Goal: Task Accomplishment & Management: Manage account settings

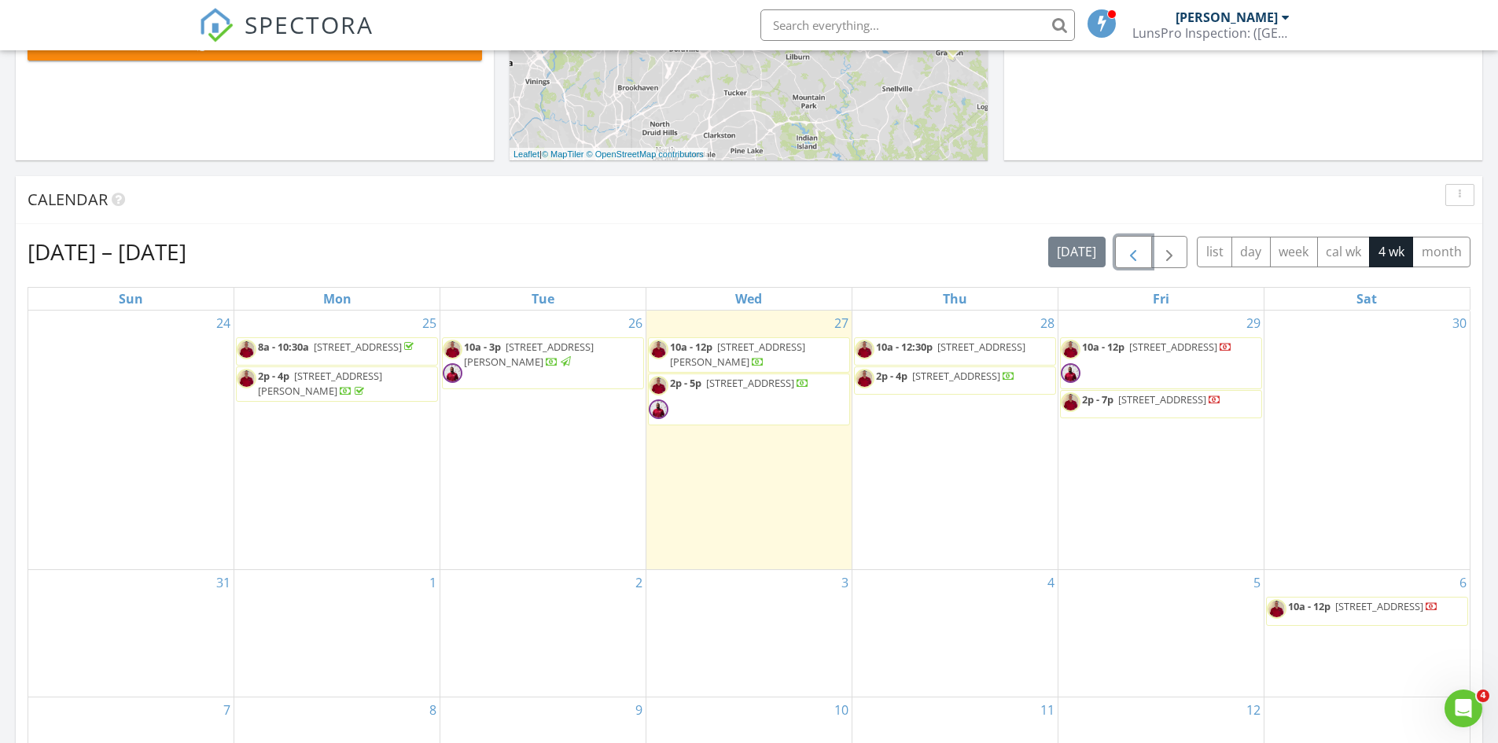
click at [1136, 251] on span "button" at bounding box center [1133, 252] width 19 height 19
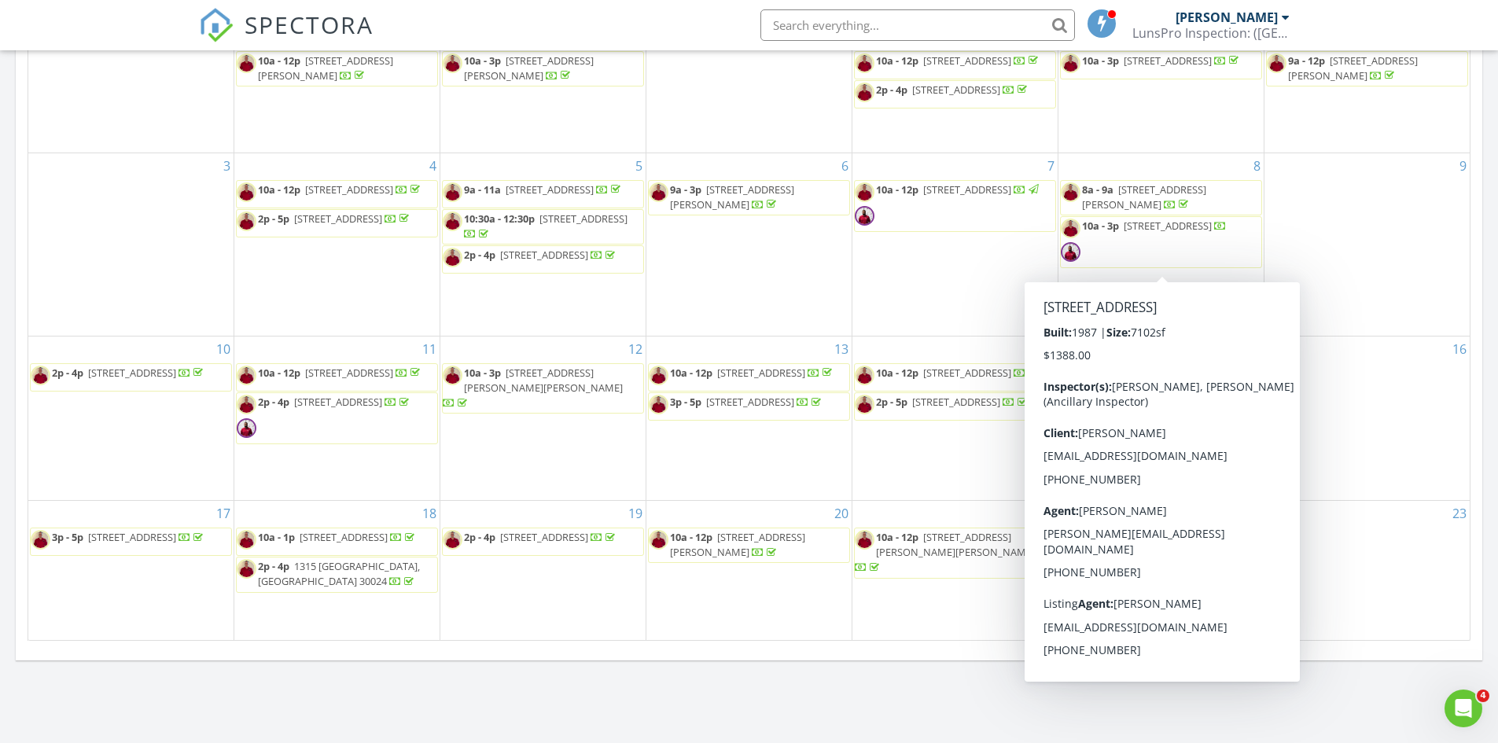
scroll to position [768, 0]
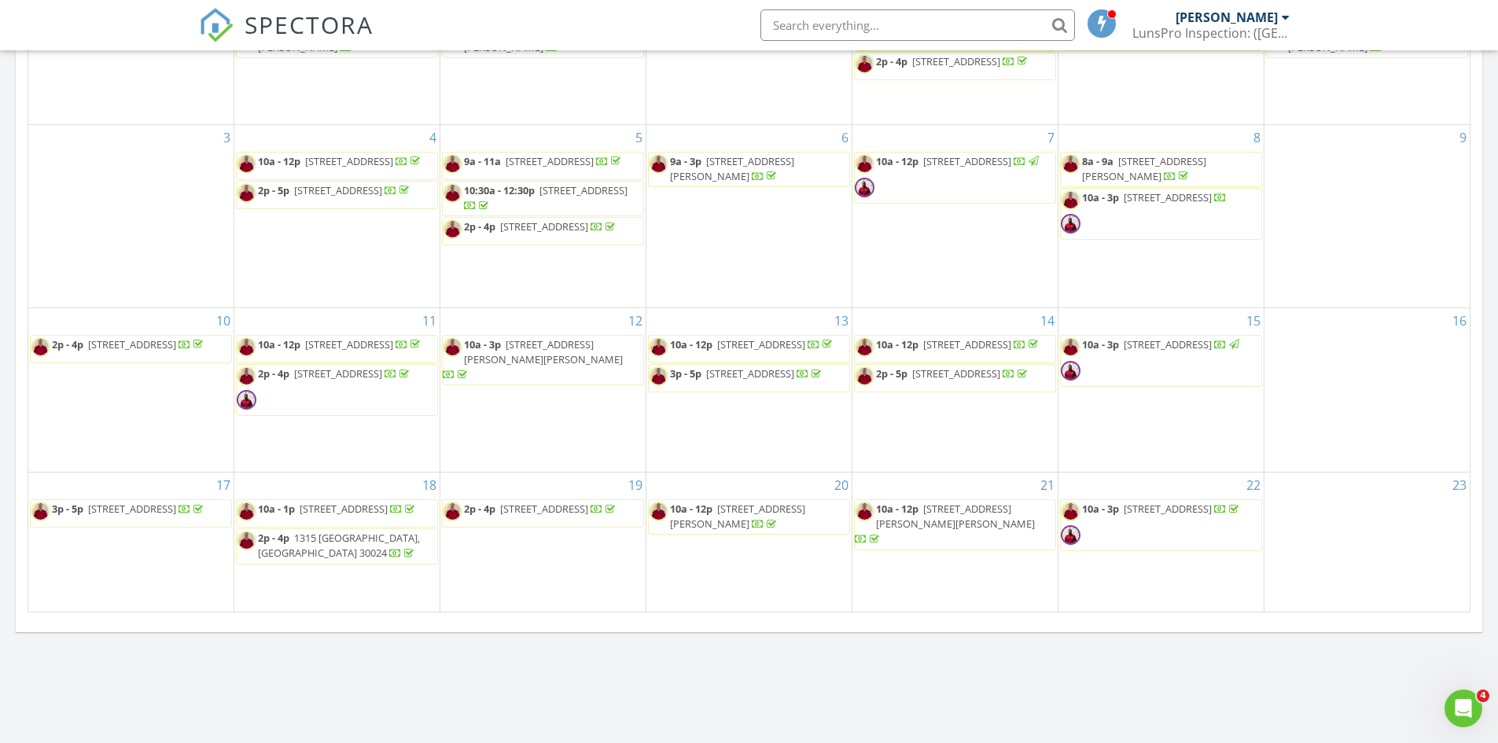
click at [550, 513] on span "12 W Ridge Ct SE, Cartersville 30121" at bounding box center [544, 509] width 88 height 14
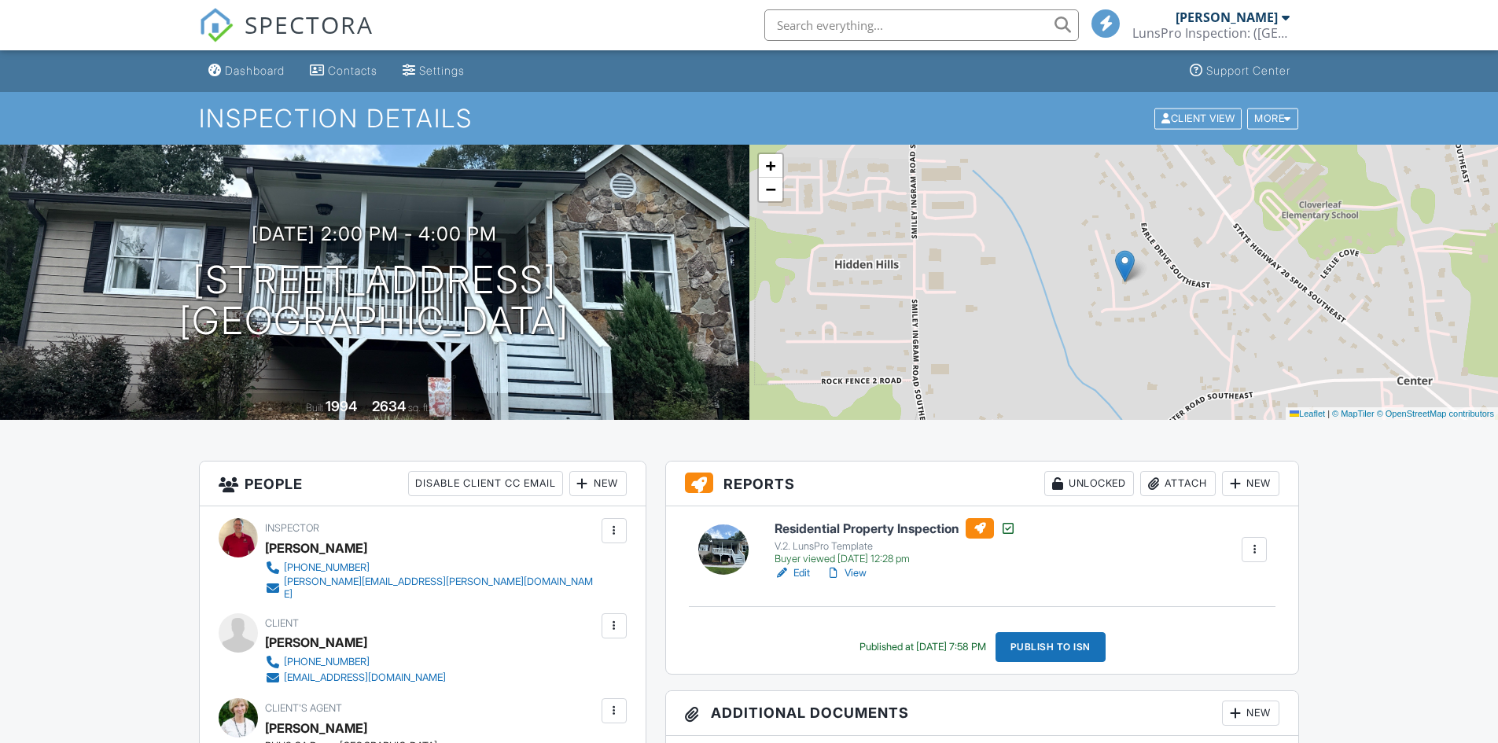
click at [807, 574] on link "Edit" at bounding box center [792, 573] width 35 height 16
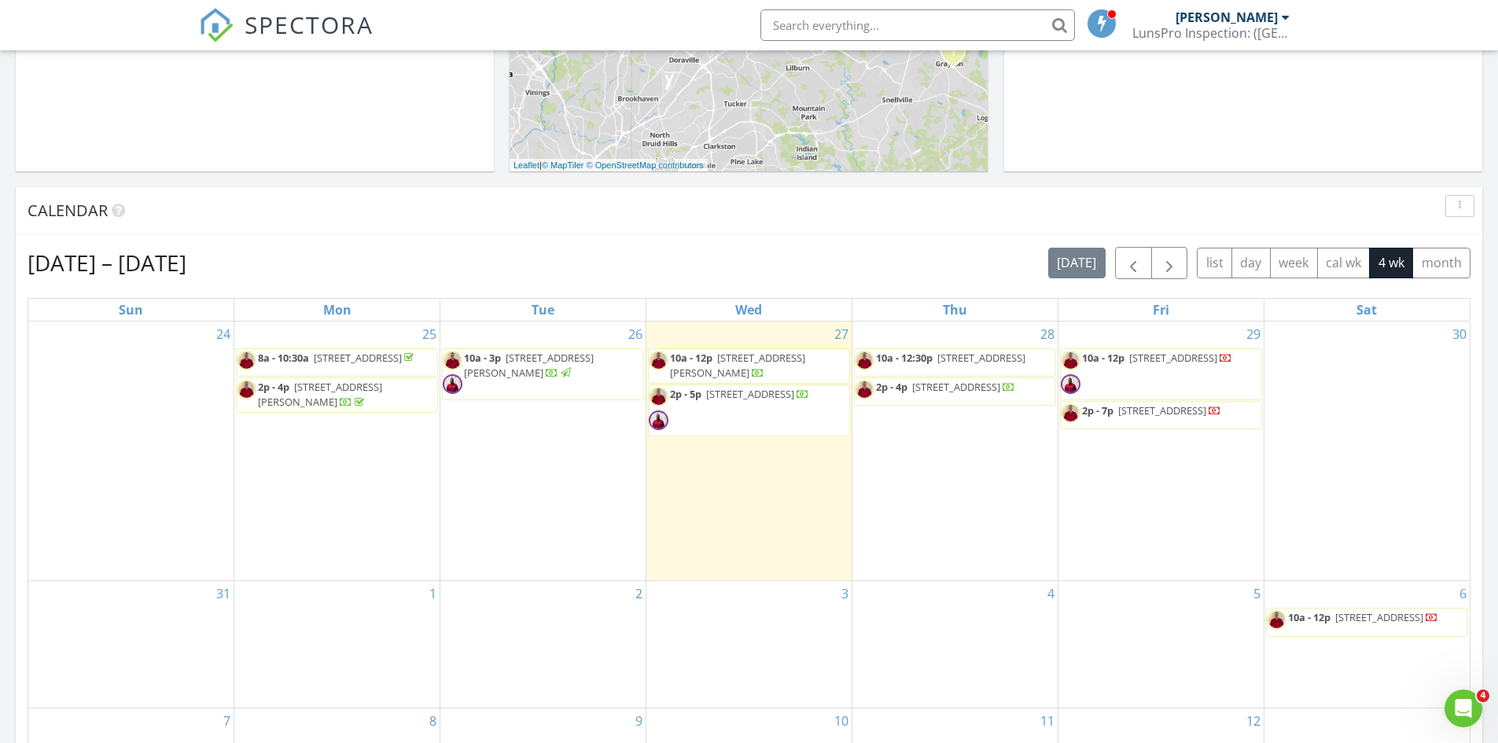
scroll to position [472, 0]
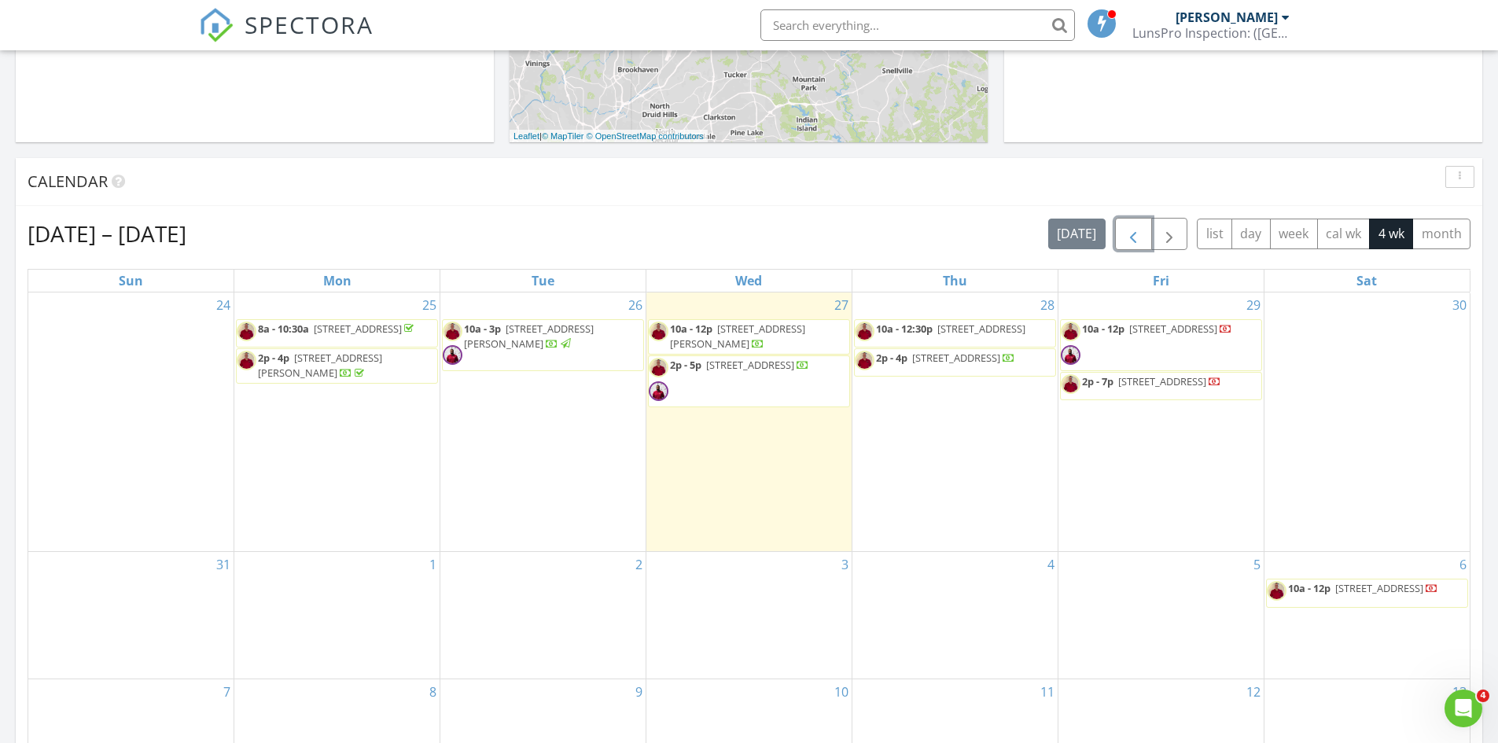
click at [1134, 234] on span "button" at bounding box center [1133, 234] width 19 height 19
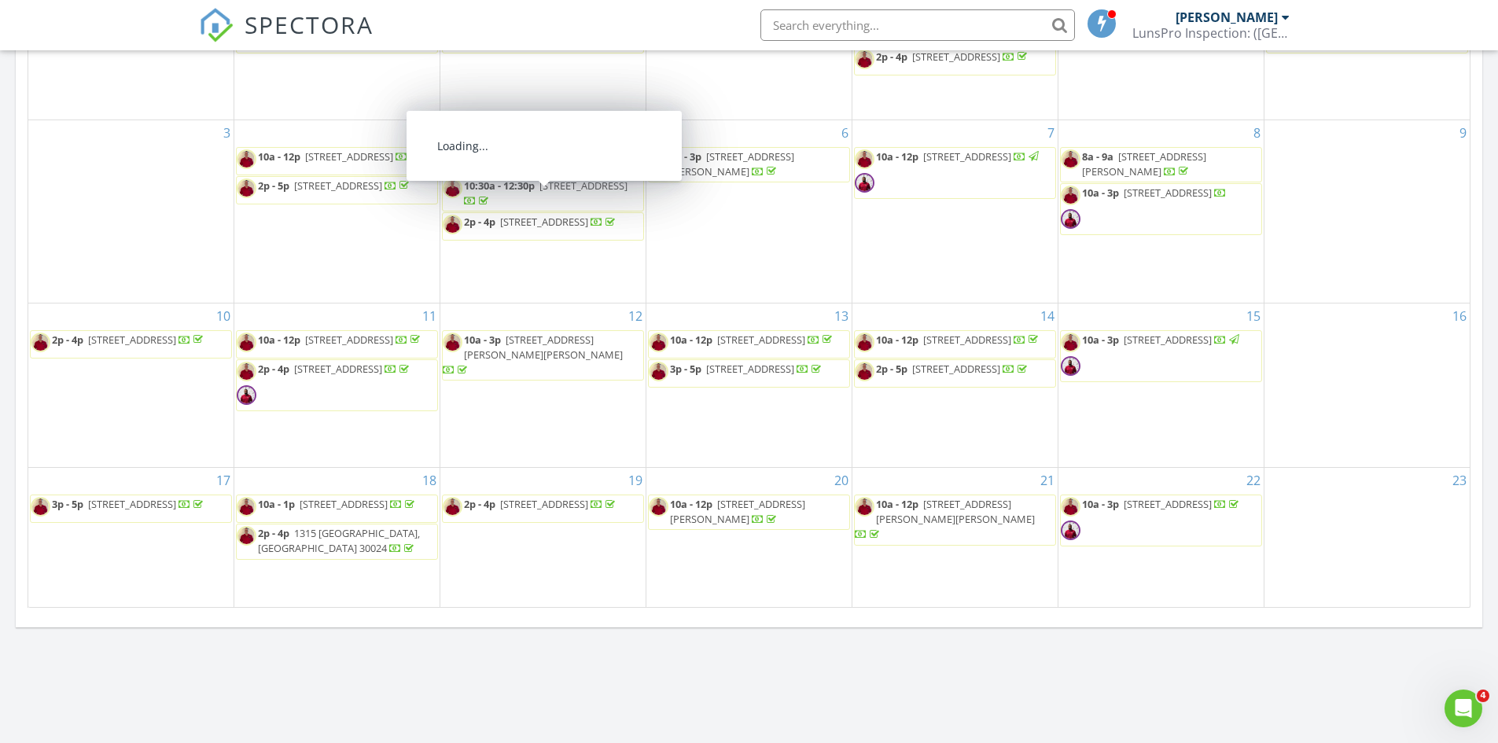
scroll to position [786, 0]
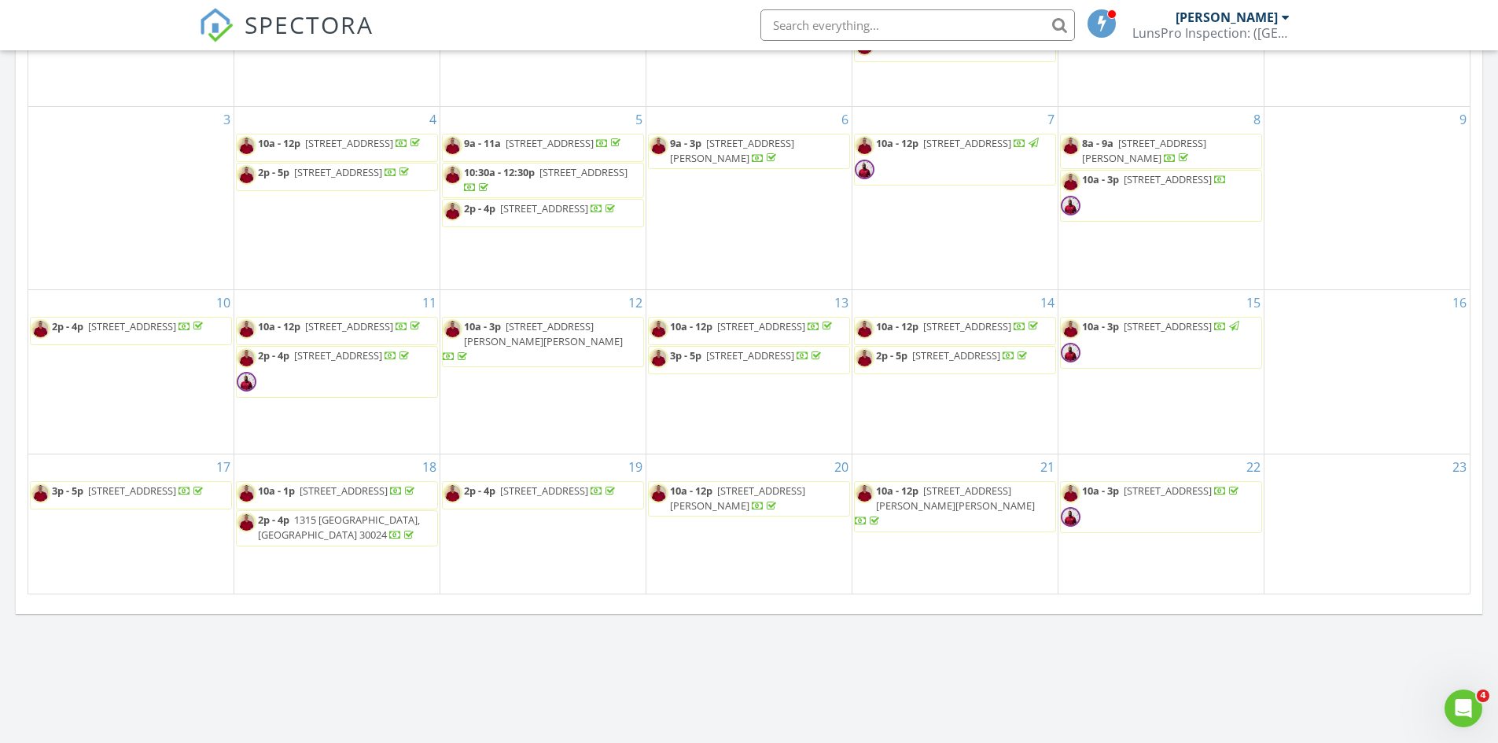
click at [547, 503] on span "2p - 4p 12 W Ridge Ct SE, Cartersville 30121" at bounding box center [530, 496] width 175 height 24
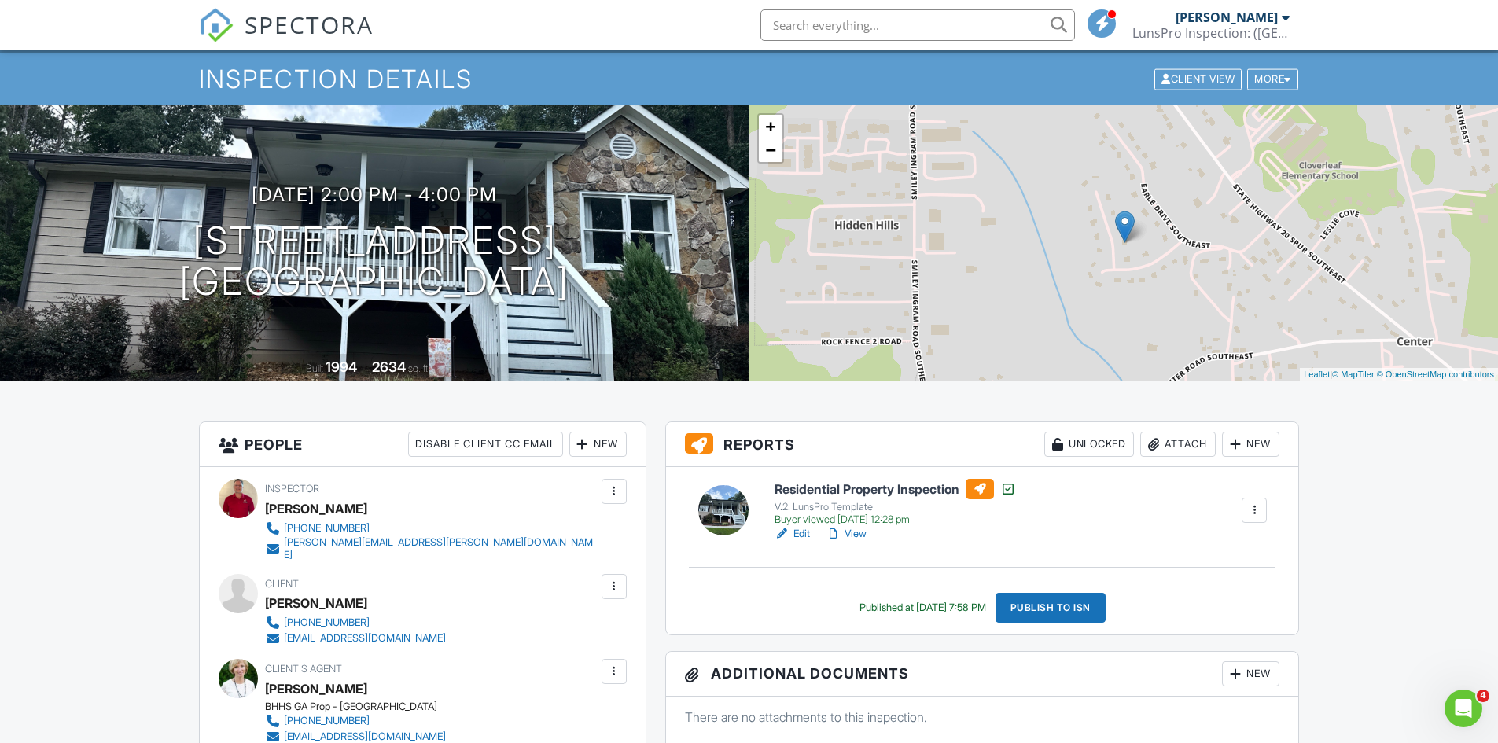
scroll to position [79, 0]
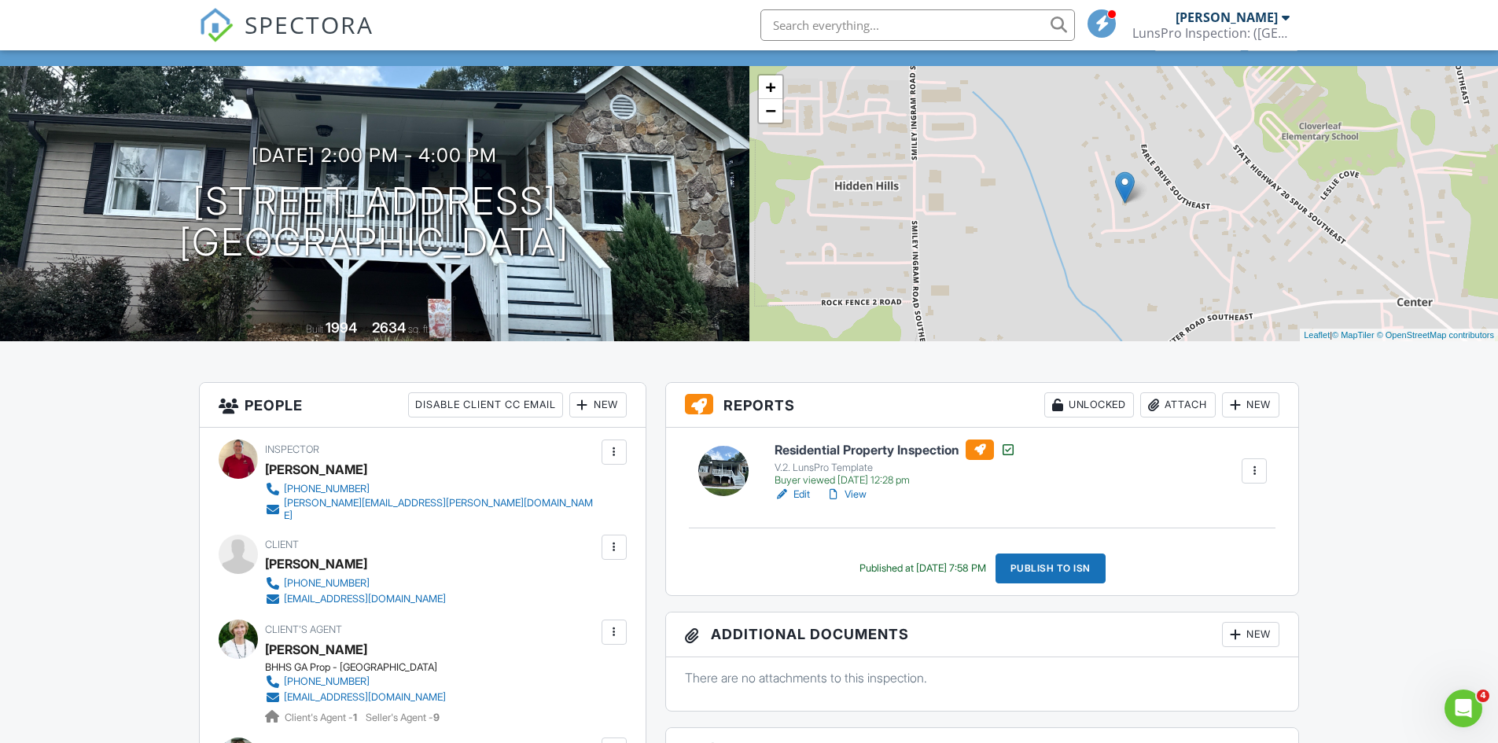
click at [800, 494] on link "Edit" at bounding box center [792, 495] width 35 height 16
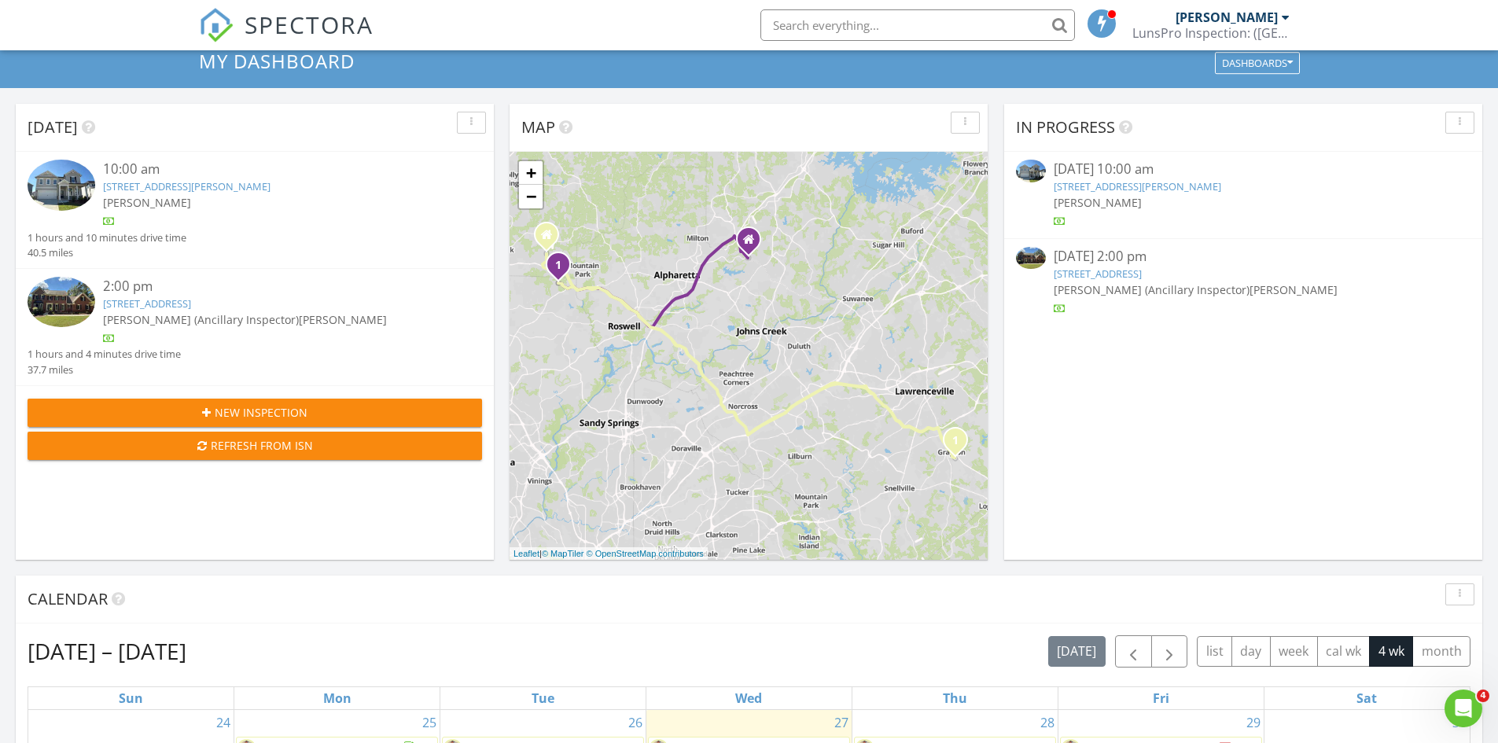
scroll to position [315, 0]
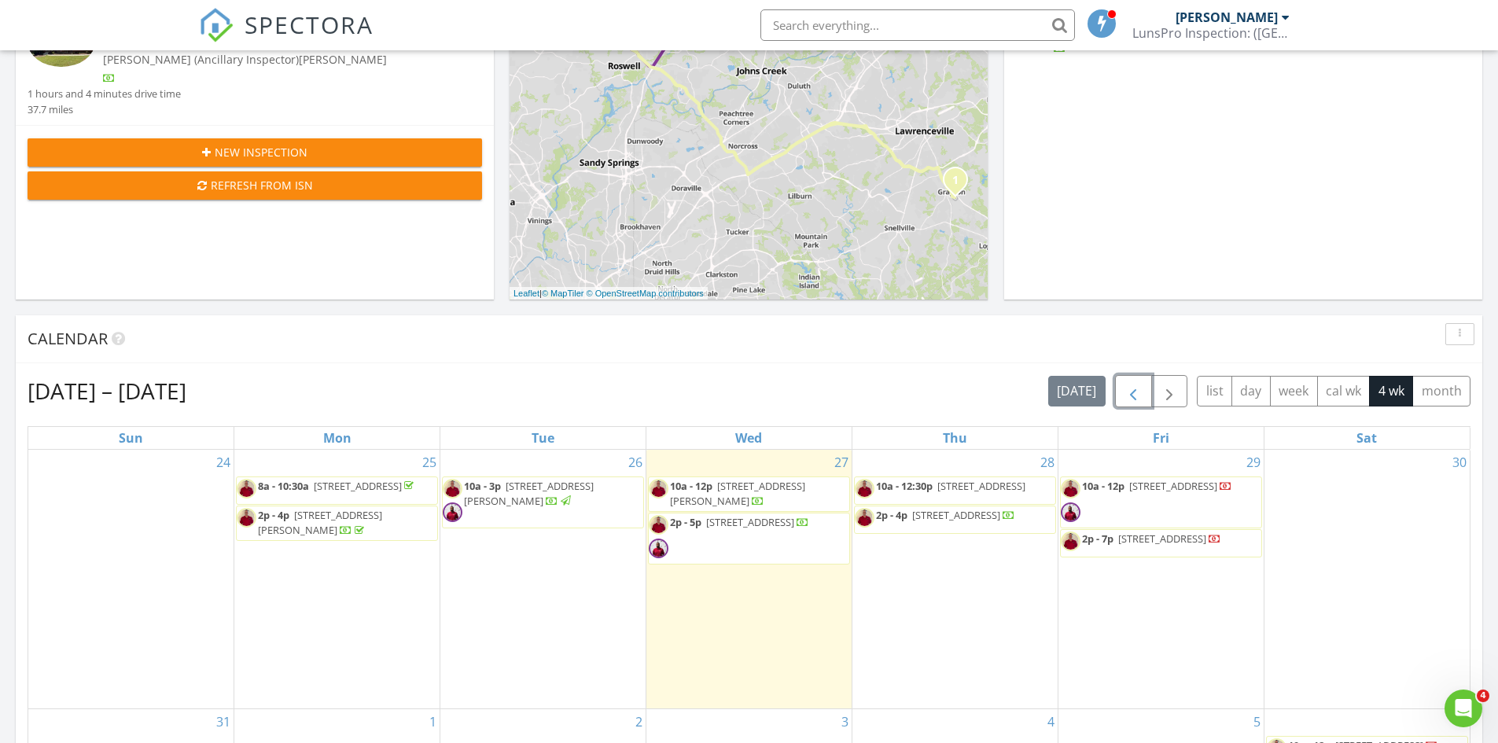
click at [1133, 392] on span "button" at bounding box center [1133, 391] width 19 height 19
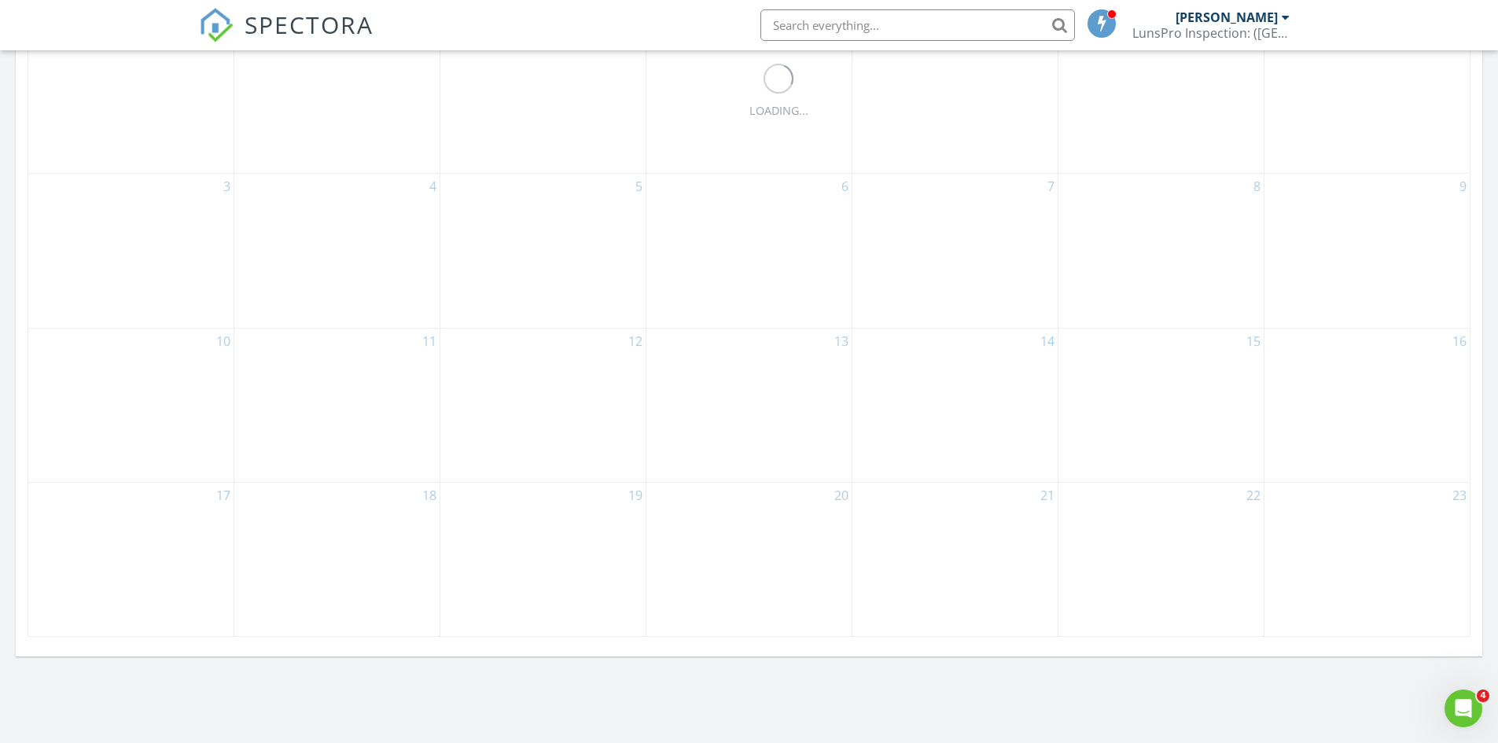
scroll to position [786, 0]
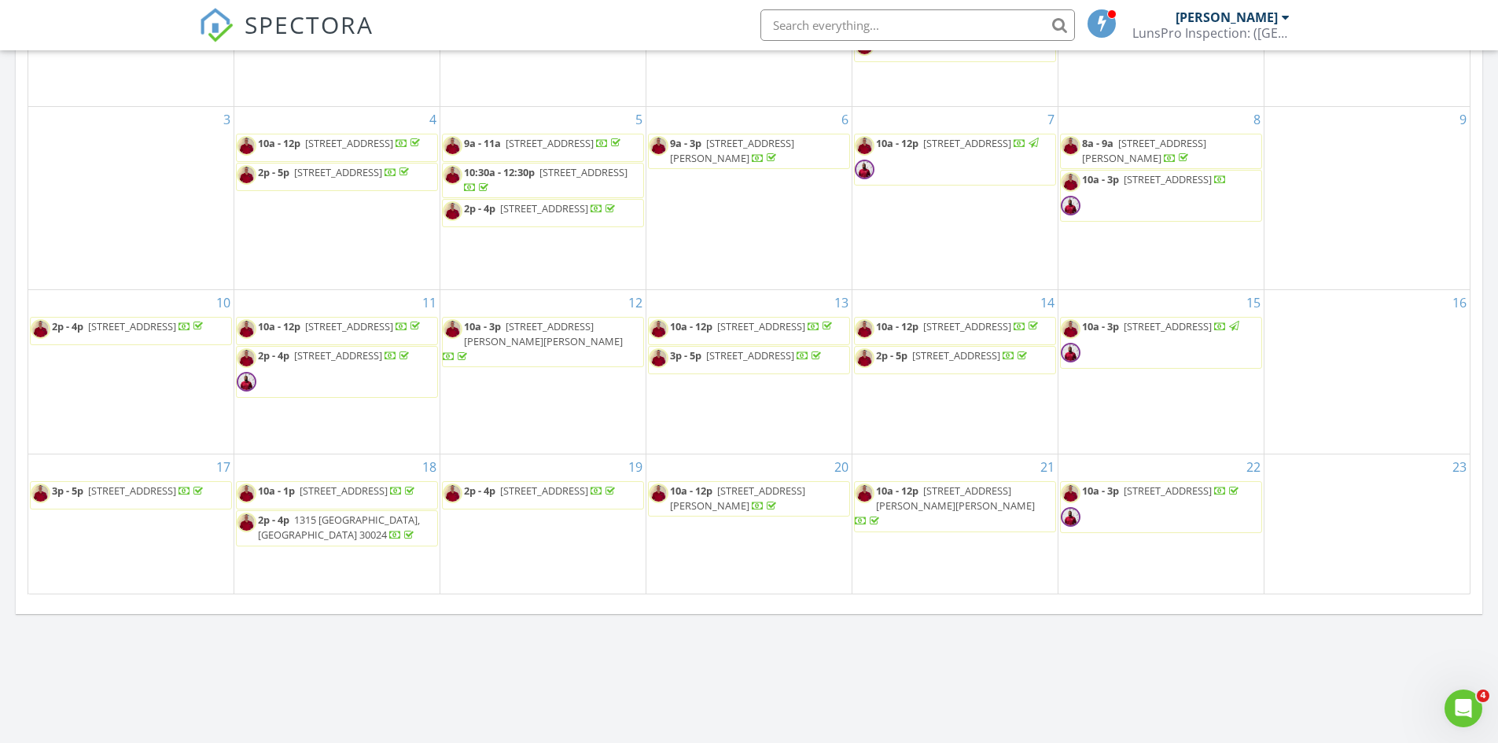
click at [534, 504] on span "2p - 4p 12 W Ridge Ct SE, Cartersville 30121" at bounding box center [530, 496] width 175 height 24
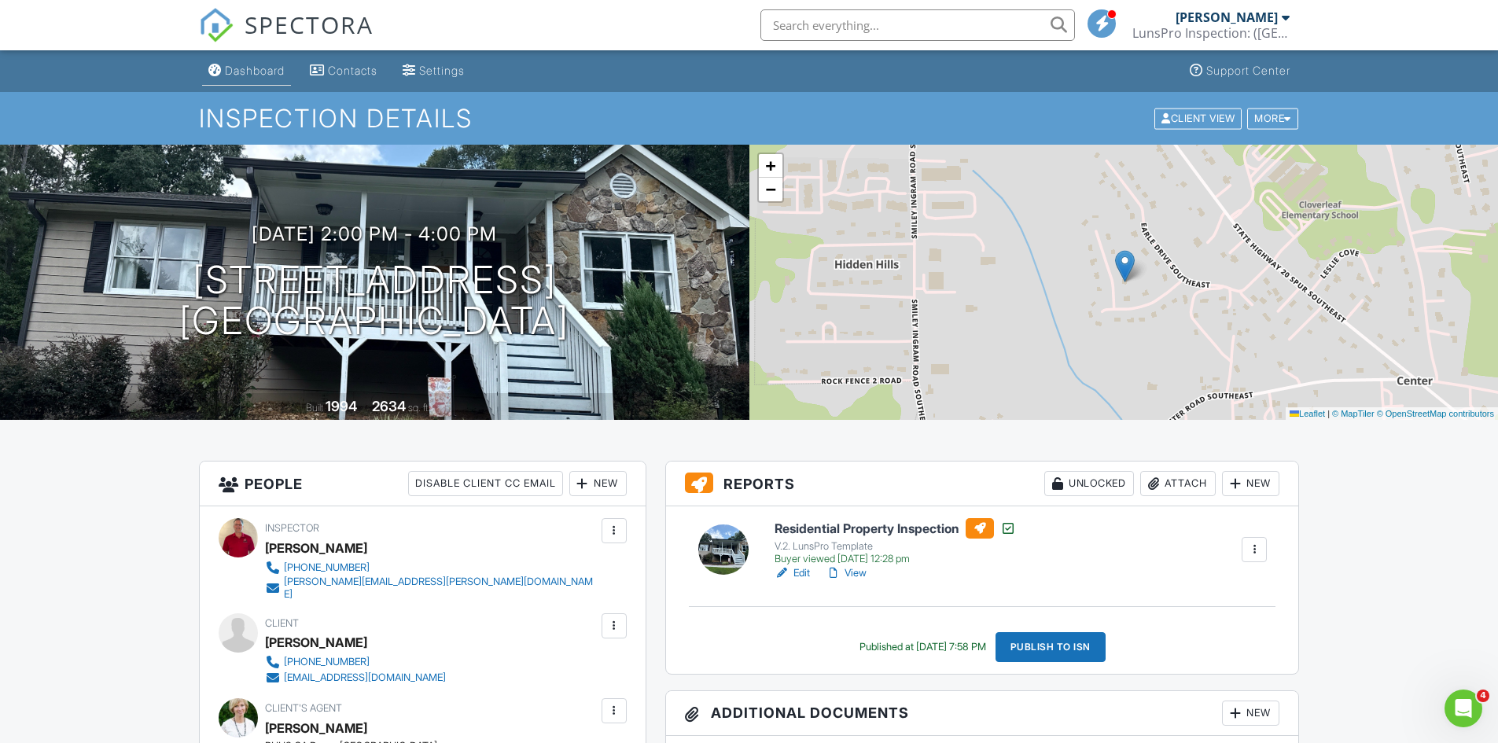
click at [249, 70] on div "Dashboard" at bounding box center [255, 70] width 60 height 13
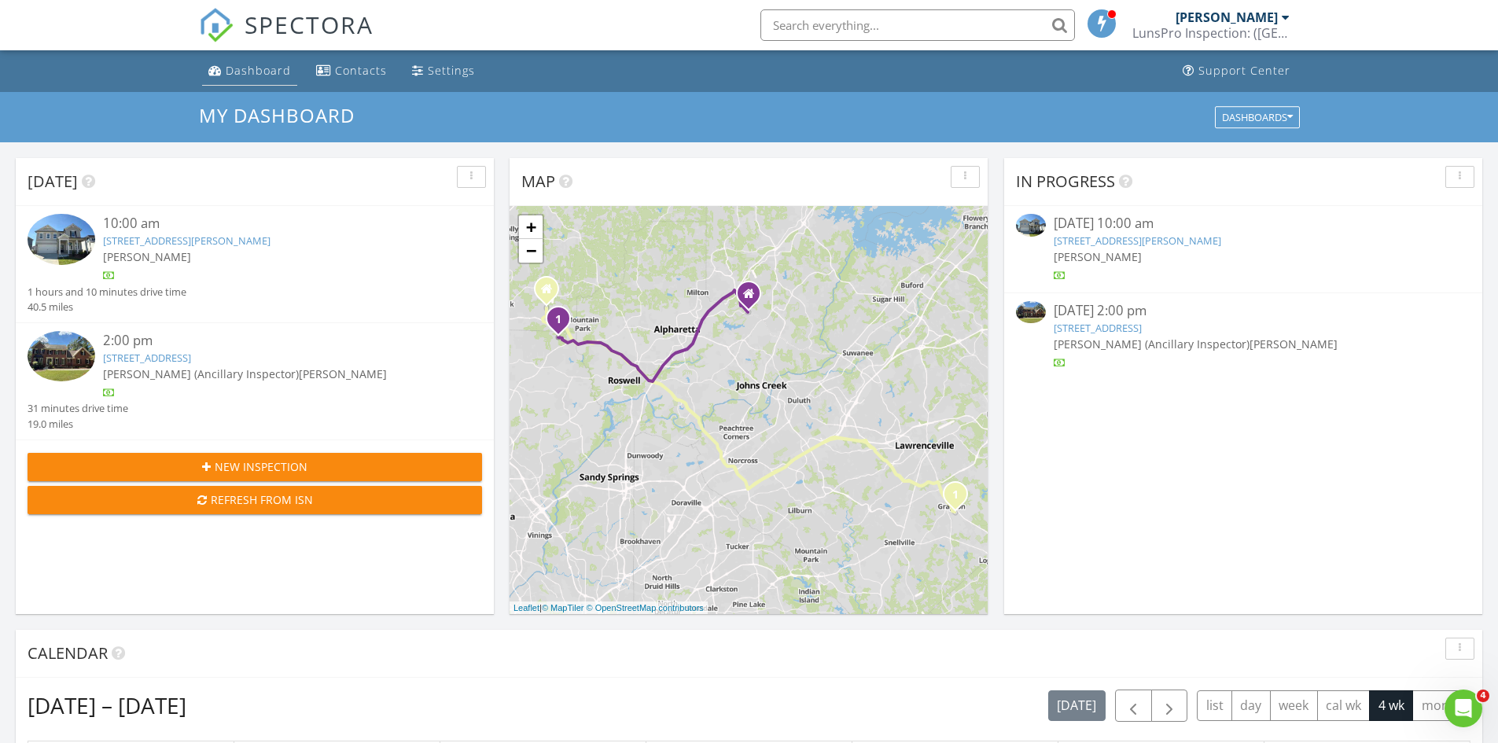
click at [247, 77] on div "Dashboard" at bounding box center [258, 70] width 65 height 15
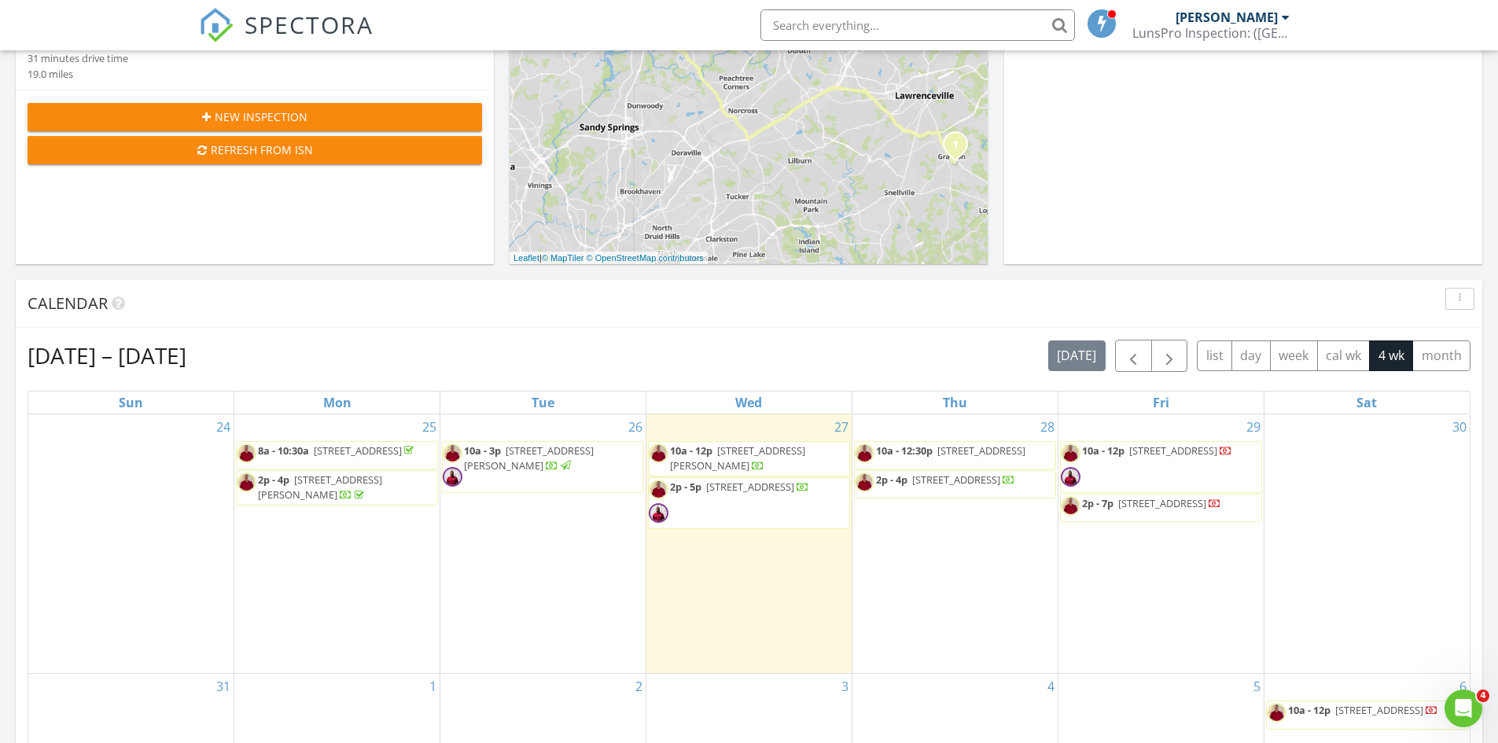
scroll to position [472, 0]
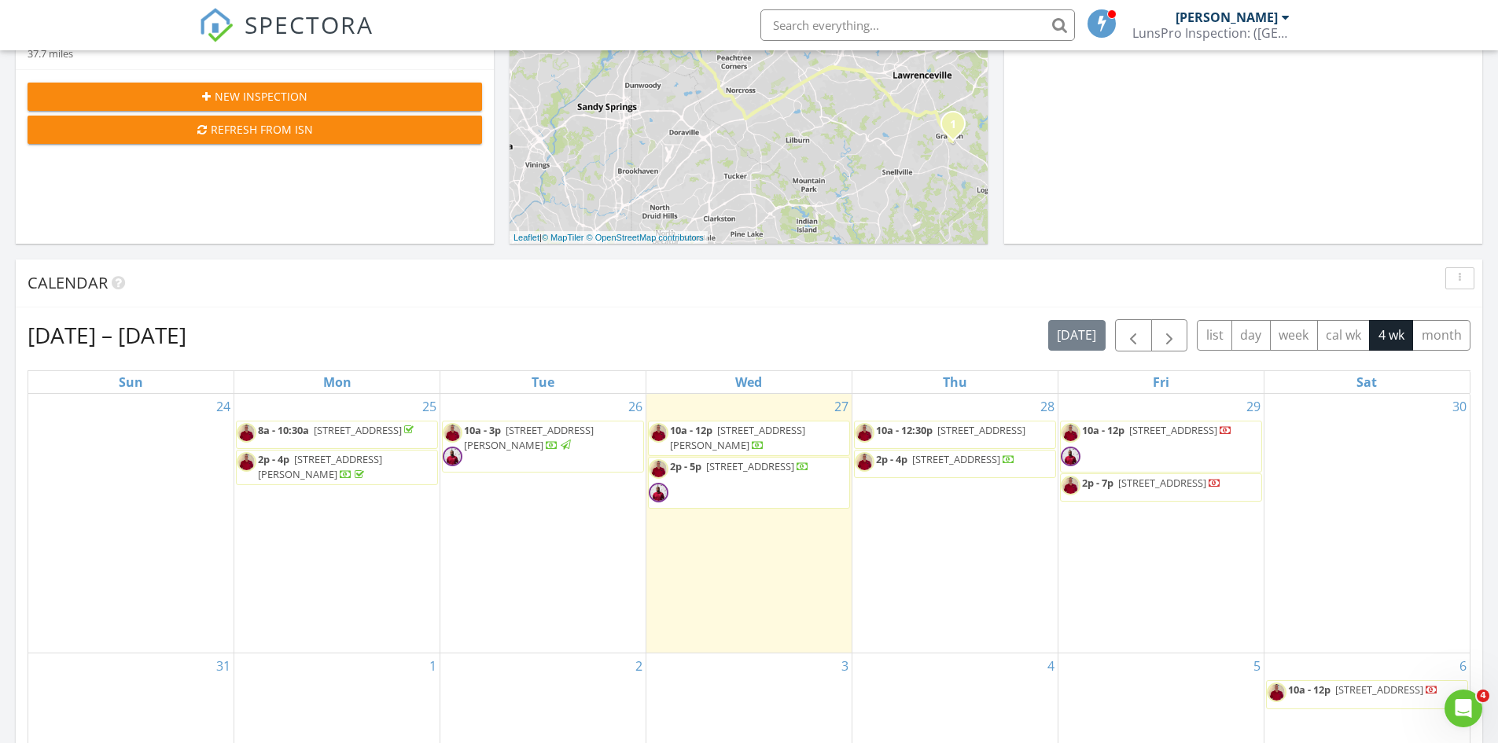
scroll to position [393, 0]
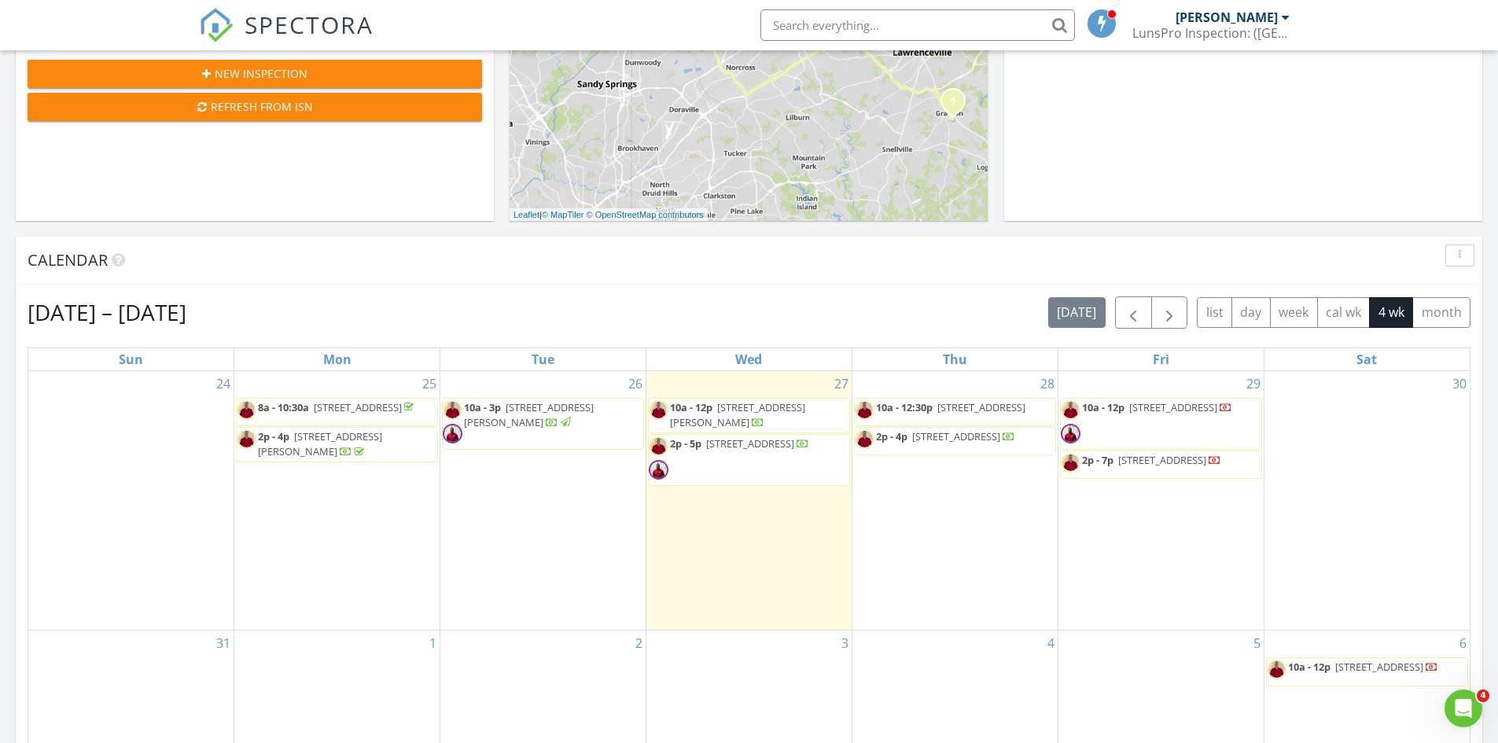
click at [734, 414] on span "[STREET_ADDRESS][PERSON_NAME]" at bounding box center [737, 414] width 135 height 29
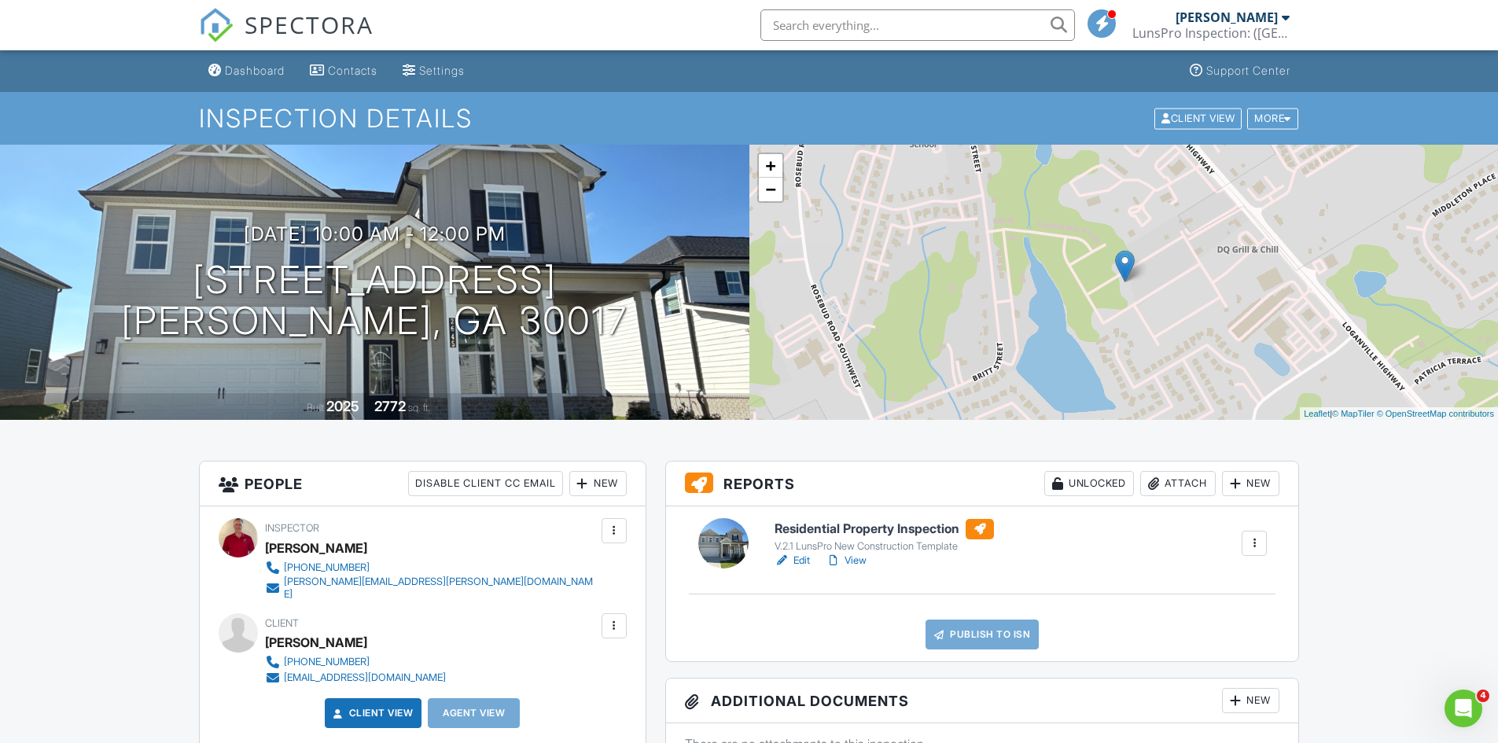
click at [797, 564] on link "Edit" at bounding box center [792, 561] width 35 height 16
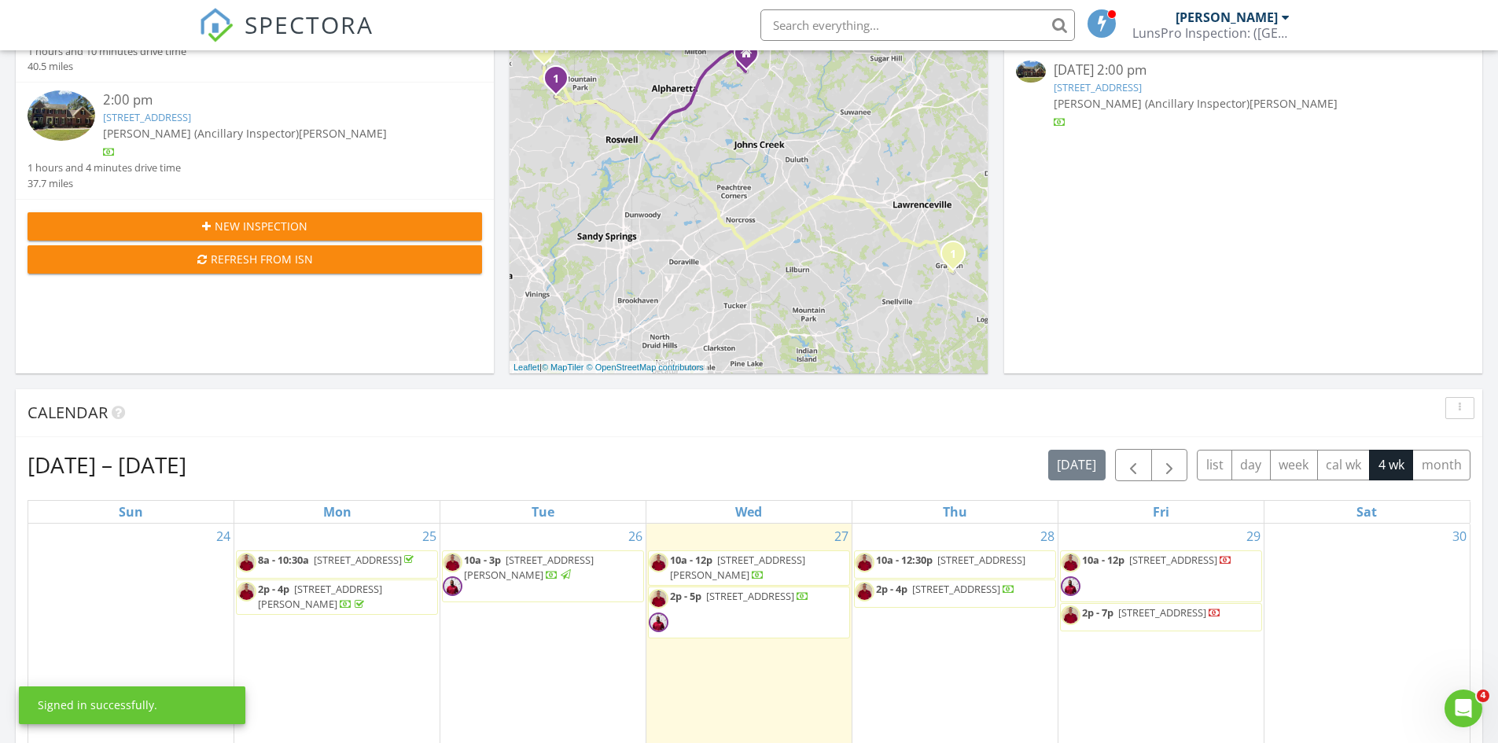
scroll to position [315, 0]
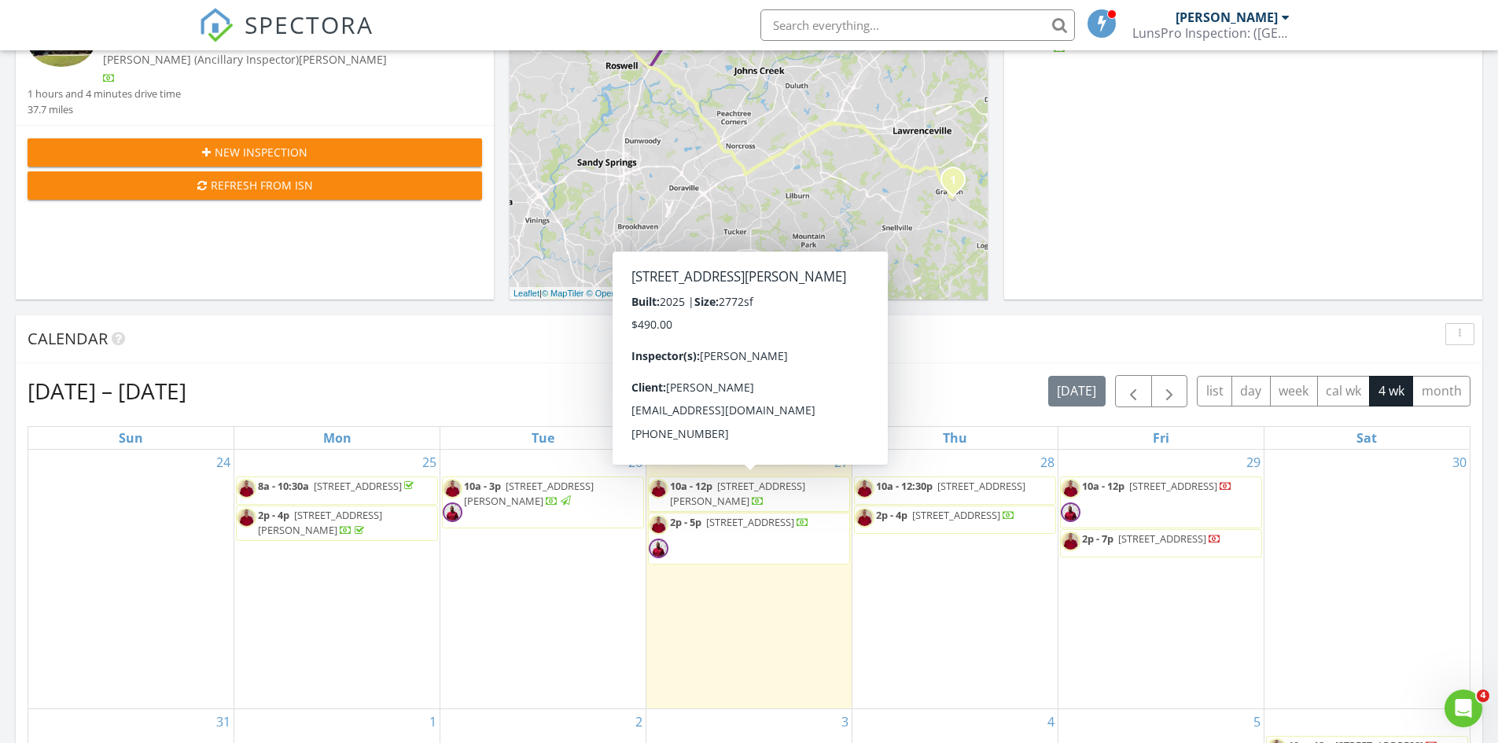
click at [735, 487] on span "2645 Mourning Dove Dr lot# 49, Grayson 30017" at bounding box center [737, 493] width 135 height 29
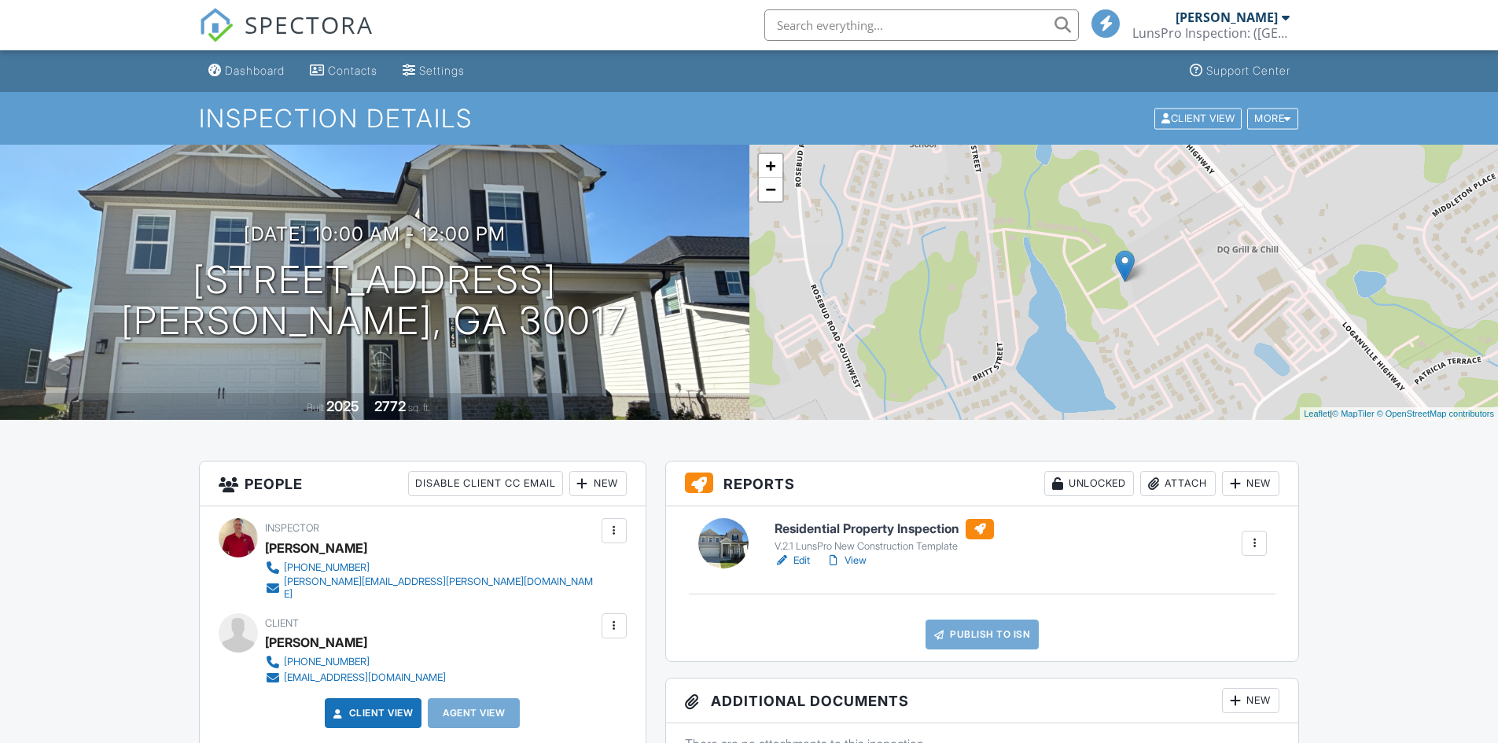
click at [801, 561] on link "Edit" at bounding box center [792, 561] width 35 height 16
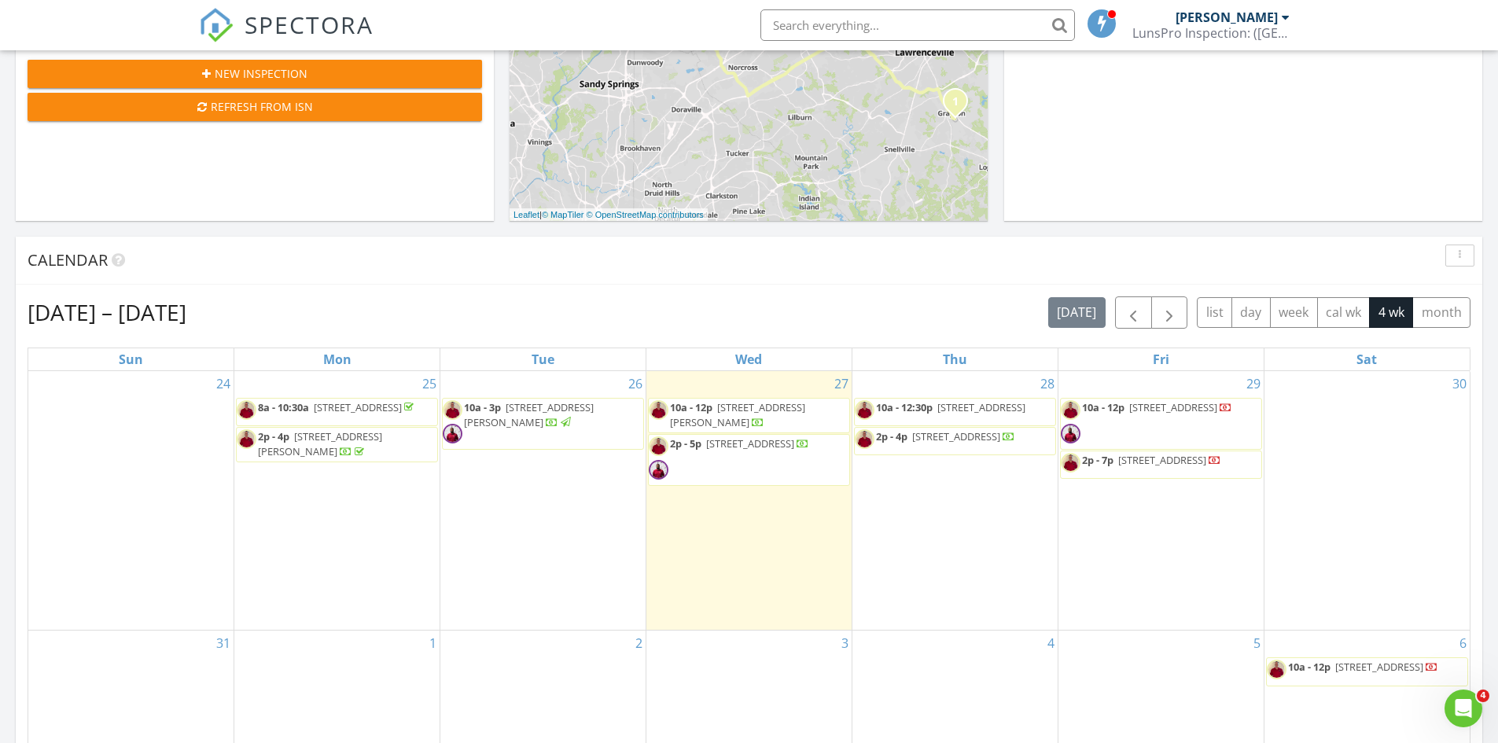
click at [749, 415] on span "2645 Mourning Dove Dr lot# 49, Grayson 30017" at bounding box center [737, 414] width 135 height 29
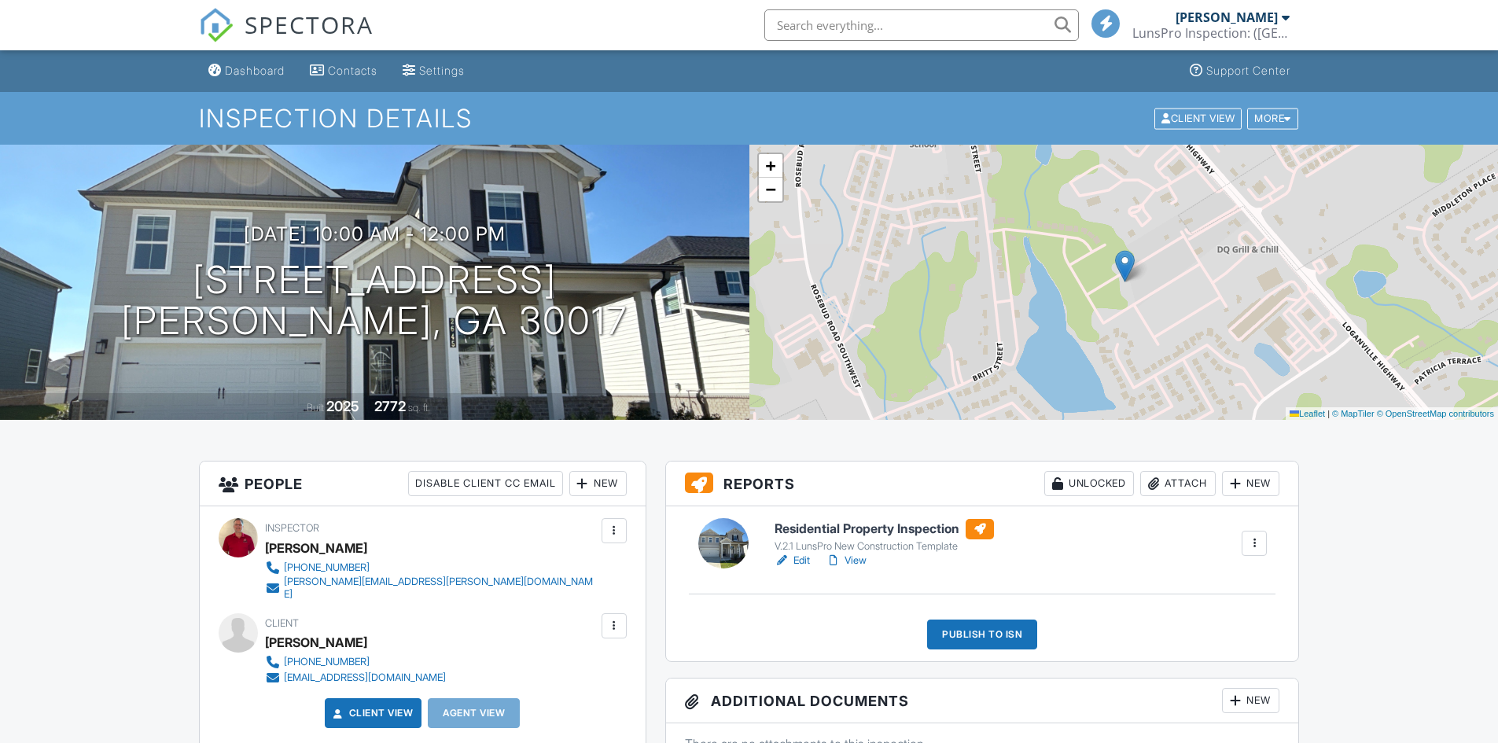
click at [992, 635] on div "Publish to ISN" at bounding box center [982, 635] width 110 height 30
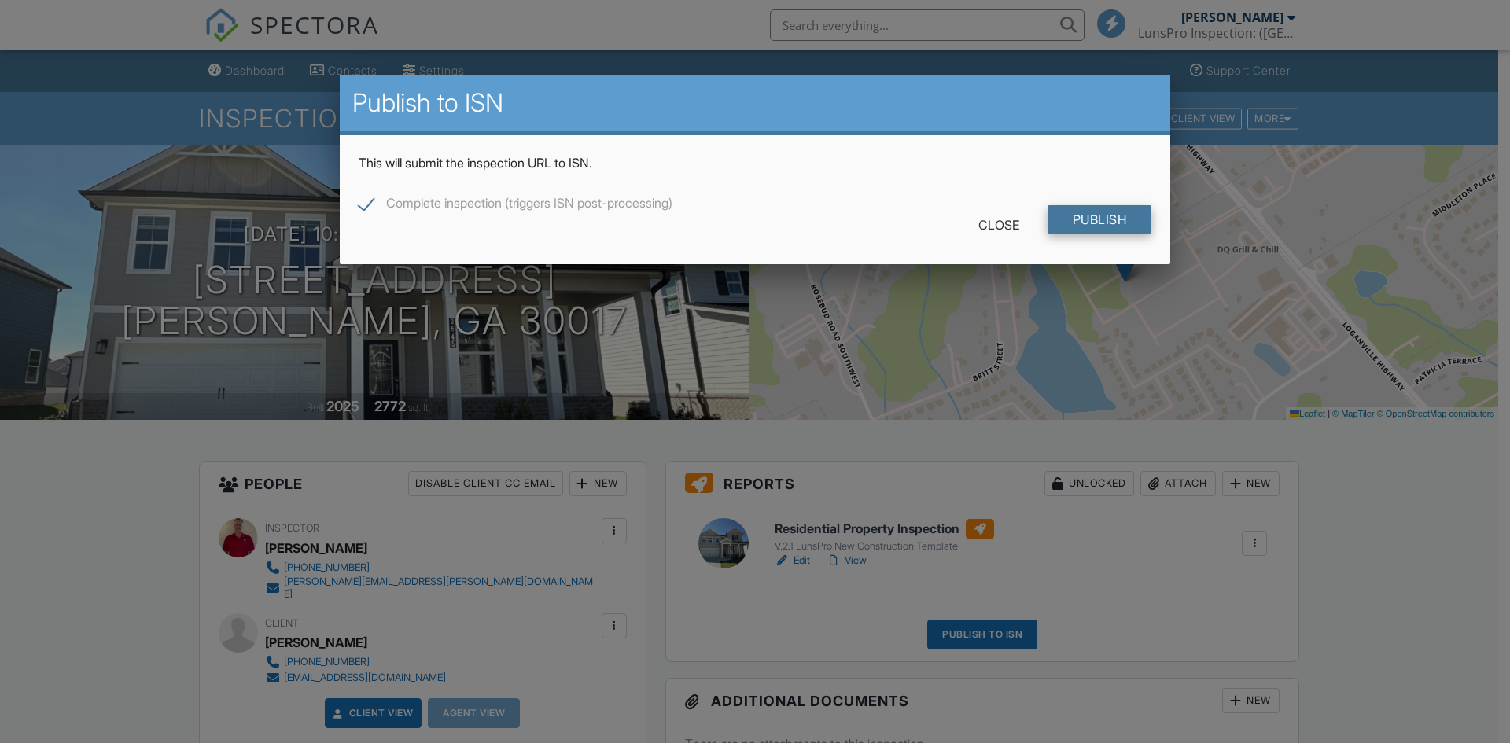
click at [1103, 215] on input "Publish" at bounding box center [1100, 219] width 105 height 28
